Goal: Find contact information: Find contact information

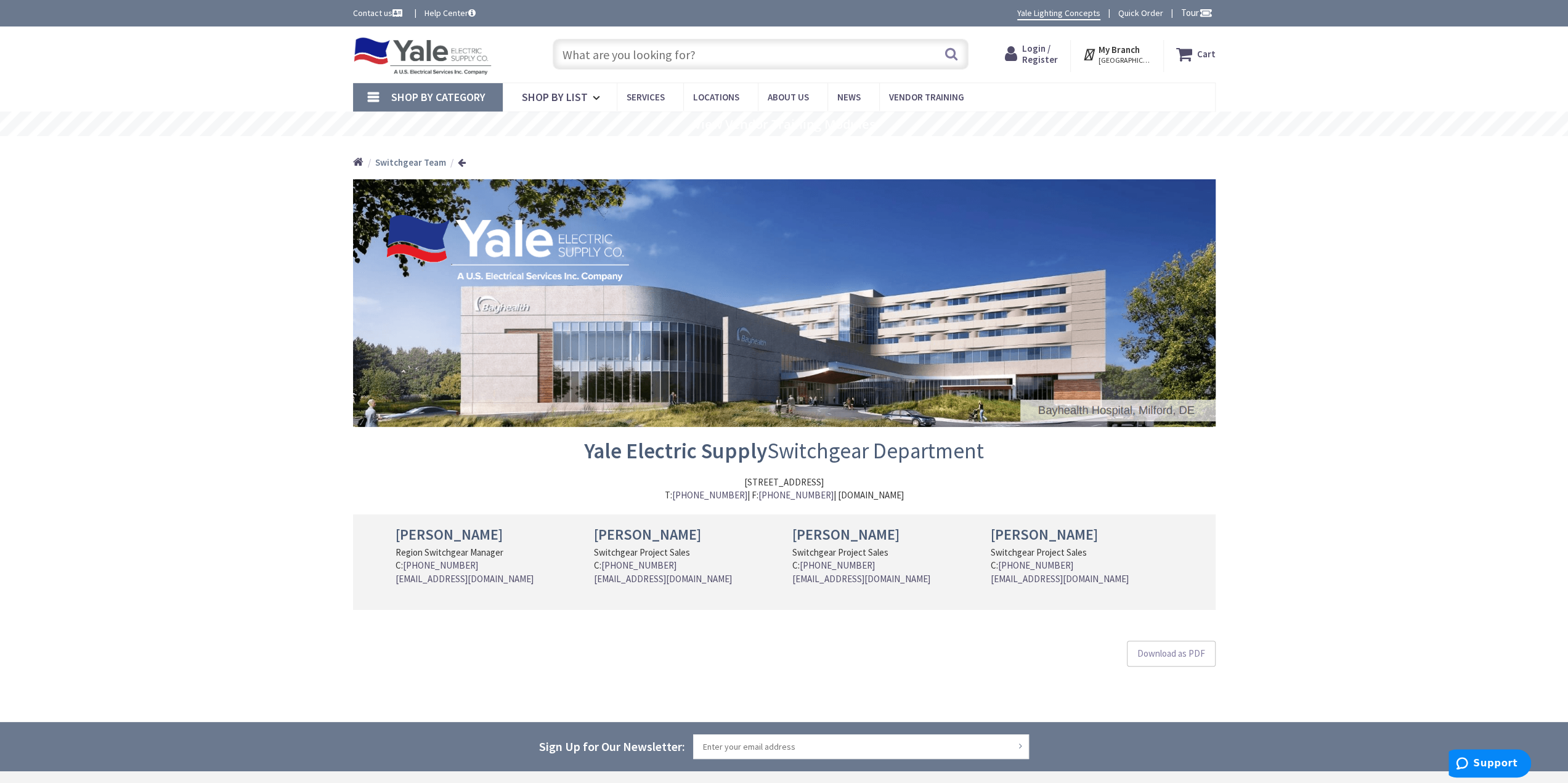
click at [380, 14] on link "Contact us" at bounding box center [379, 13] width 52 height 13
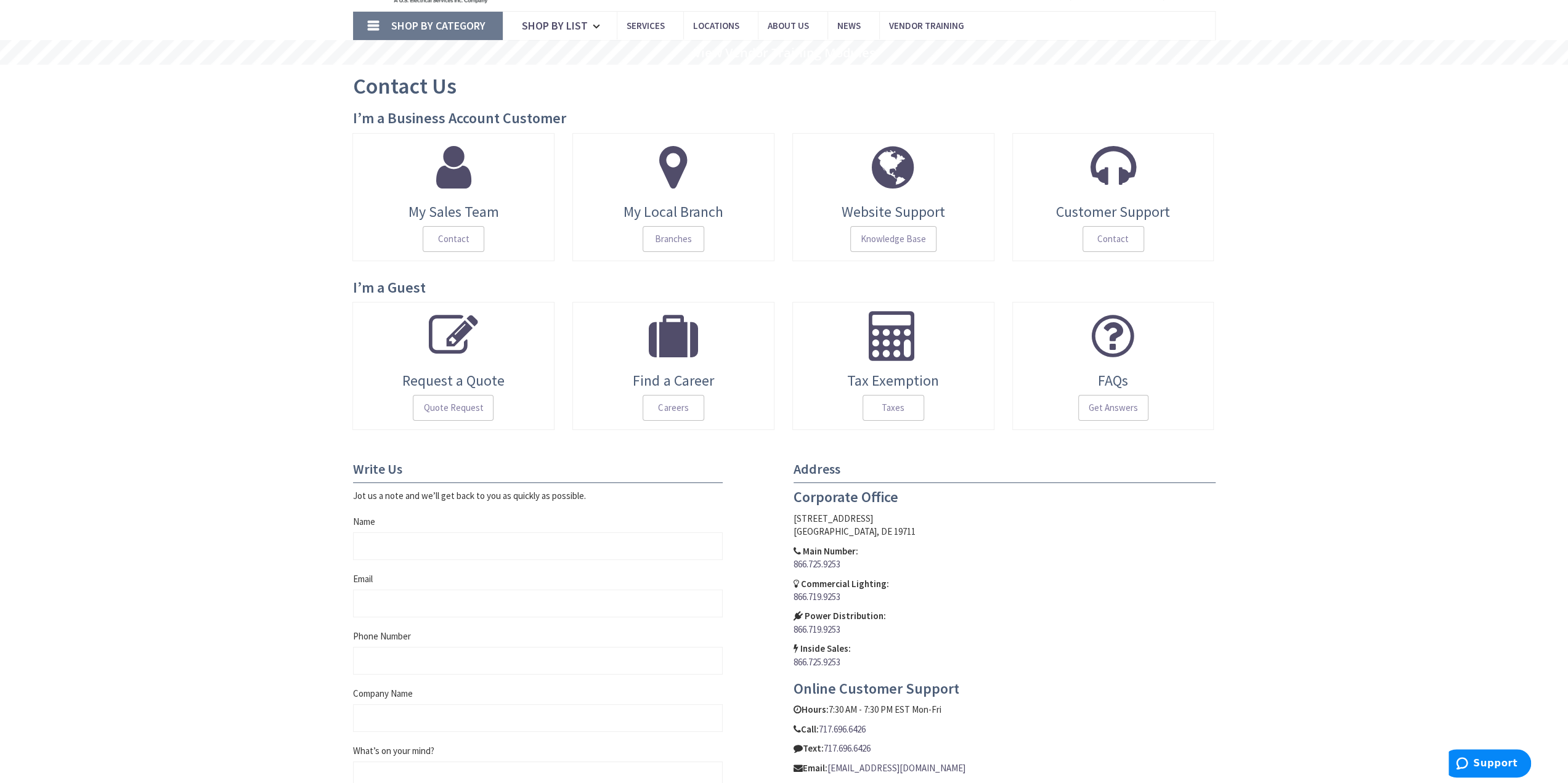
scroll to position [124, 0]
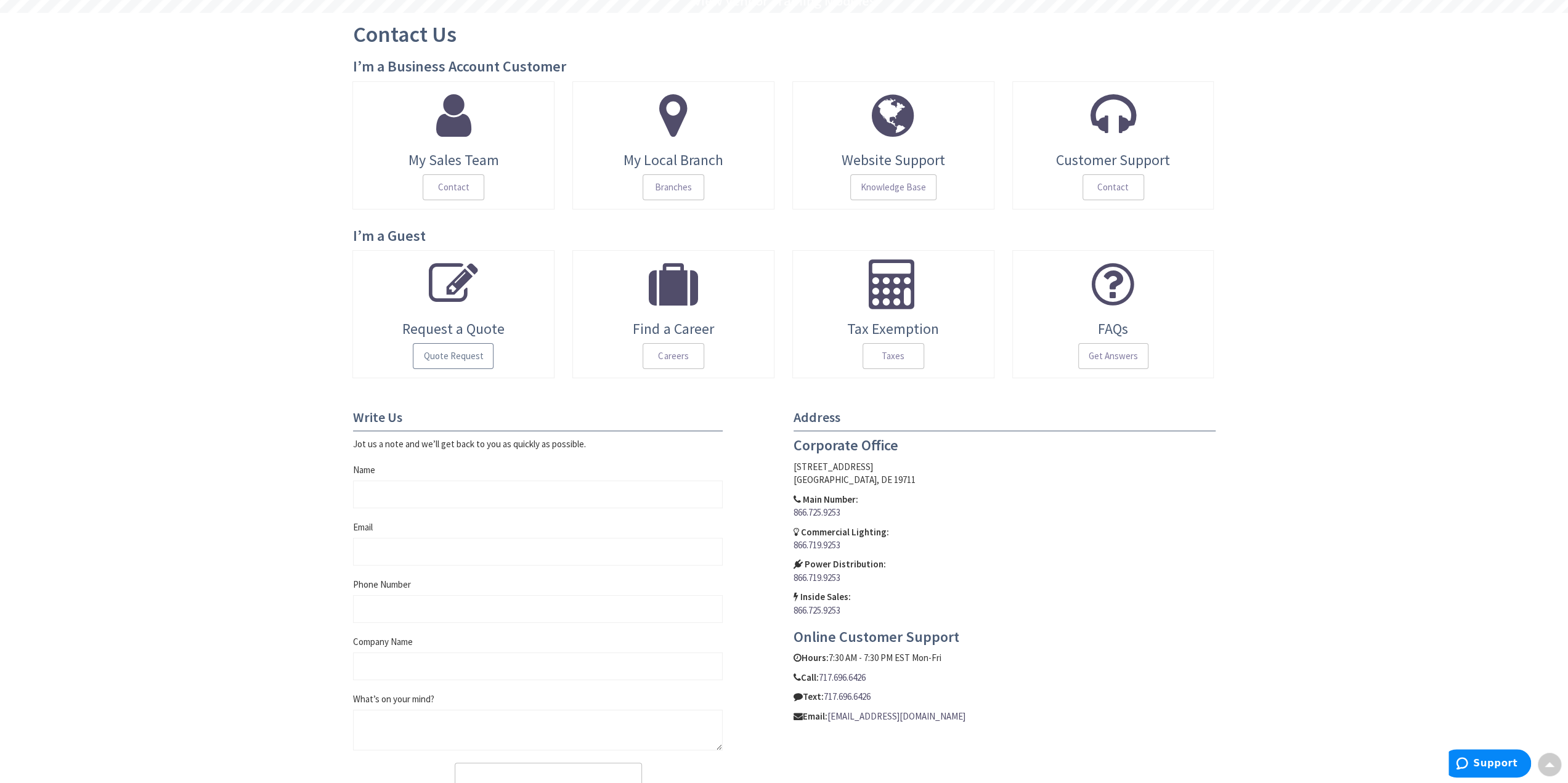
click at [446, 352] on span "Quote Request" at bounding box center [453, 356] width 81 height 26
